Goal: Information Seeking & Learning: Learn about a topic

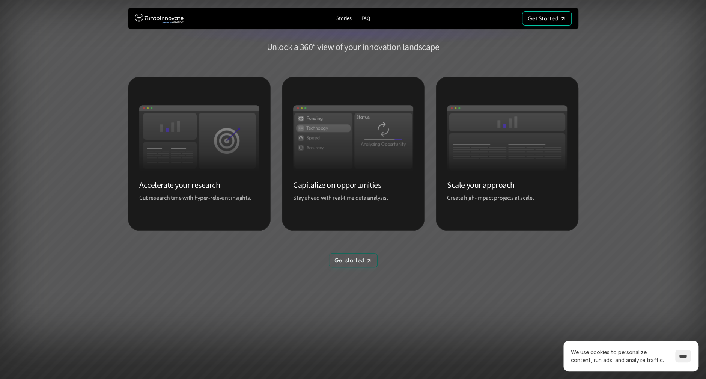
scroll to position [375, 0]
click at [203, 189] on p "Accelerate your research" at bounding box center [199, 184] width 120 height 10
click at [208, 175] on div "Accelerate your research Cut research time with hyper-relevant insights." at bounding box center [199, 153] width 143 height 154
drag, startPoint x: 222, startPoint y: 144, endPoint x: 163, endPoint y: 260, distance: 130.6
click at [163, 260] on section "Game-Changing Insights Unlock a 360° view of your innovation landscape Accelera…" at bounding box center [353, 139] width 706 height 329
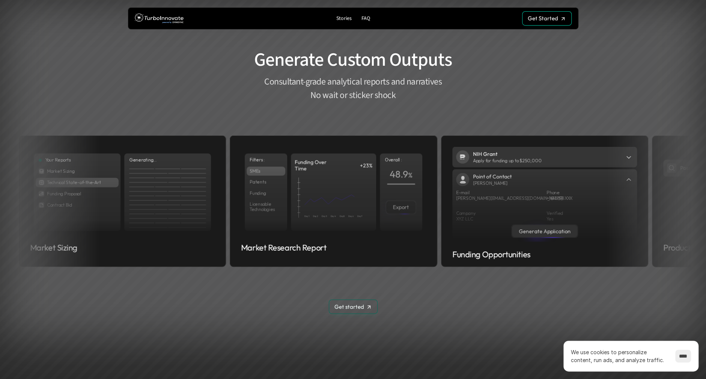
scroll to position [938, 0]
